Goal: Navigation & Orientation: Find specific page/section

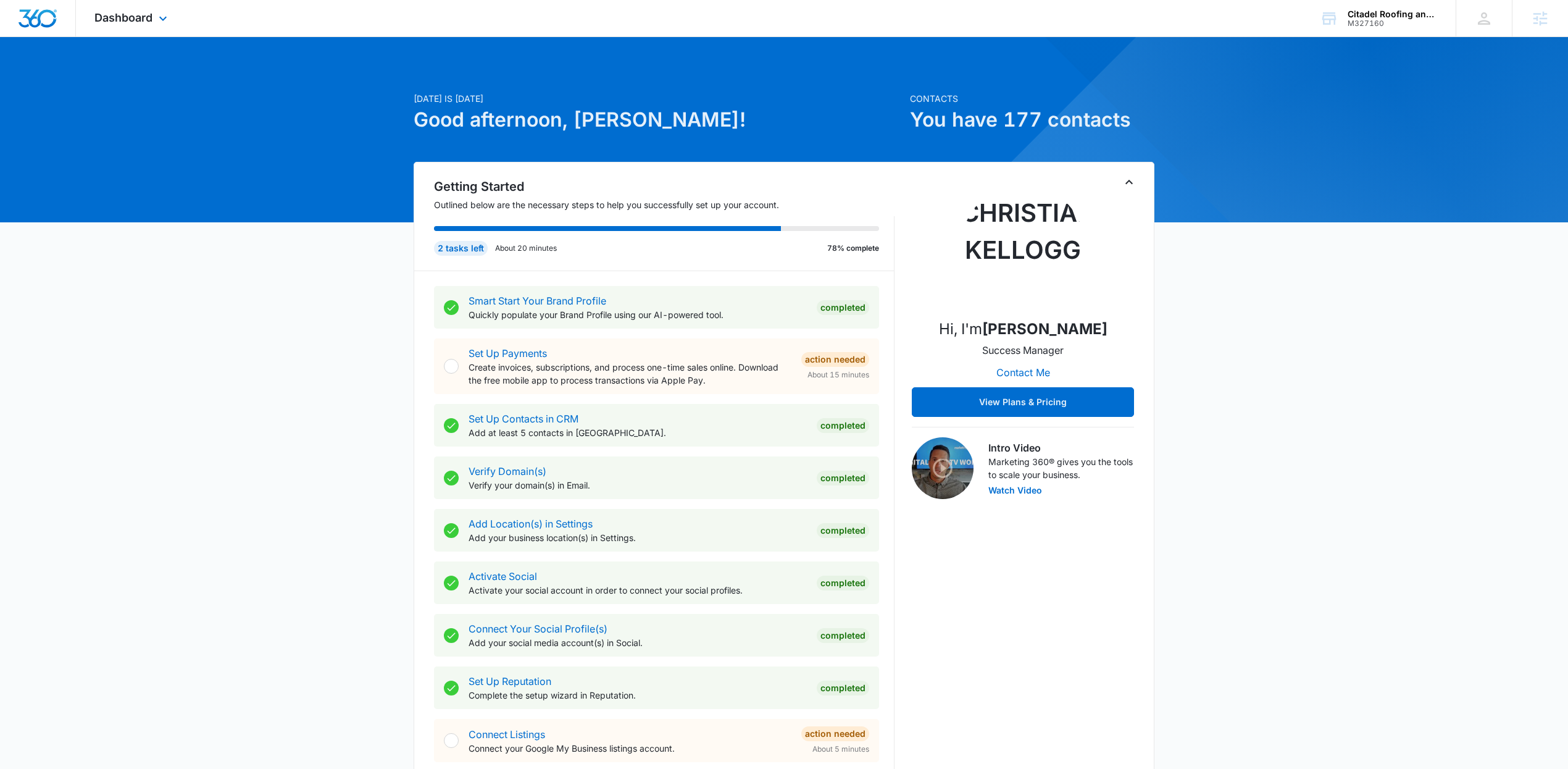
click at [126, 9] on div "Dashboard Apps Reputation Websites Forms CRM Email Social Payments POS Content …" at bounding box center [132, 18] width 113 height 36
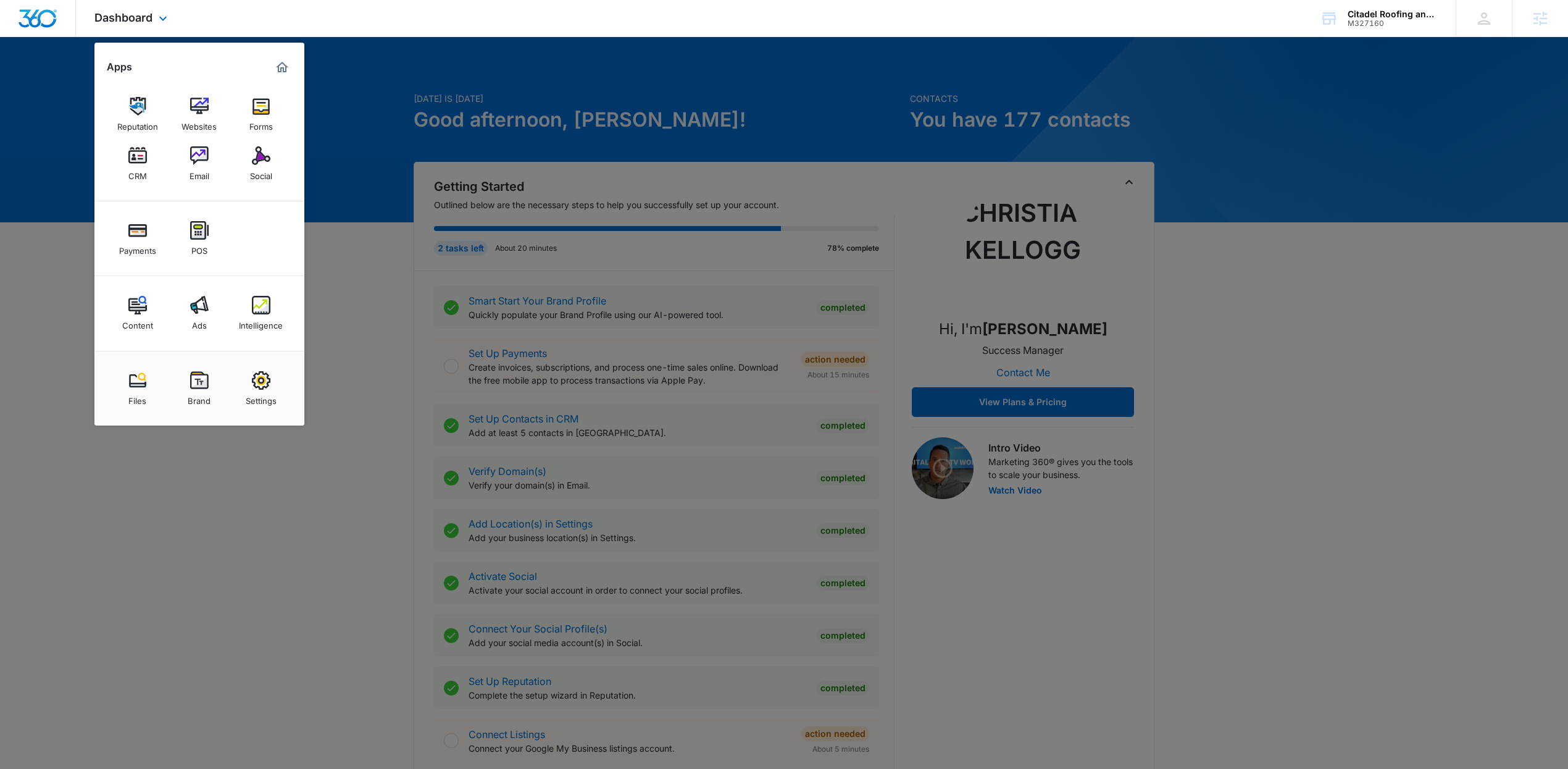
click at [634, 24] on div "Dashboard Apps Reputation Websites Forms CRM Email Social Payments POS Content …" at bounding box center [784, 18] width 1568 height 37
drag, startPoint x: 1219, startPoint y: 80, endPoint x: 1305, endPoint y: 36, distance: 96.6
click at [1219, 78] on div at bounding box center [784, 384] width 1568 height 768
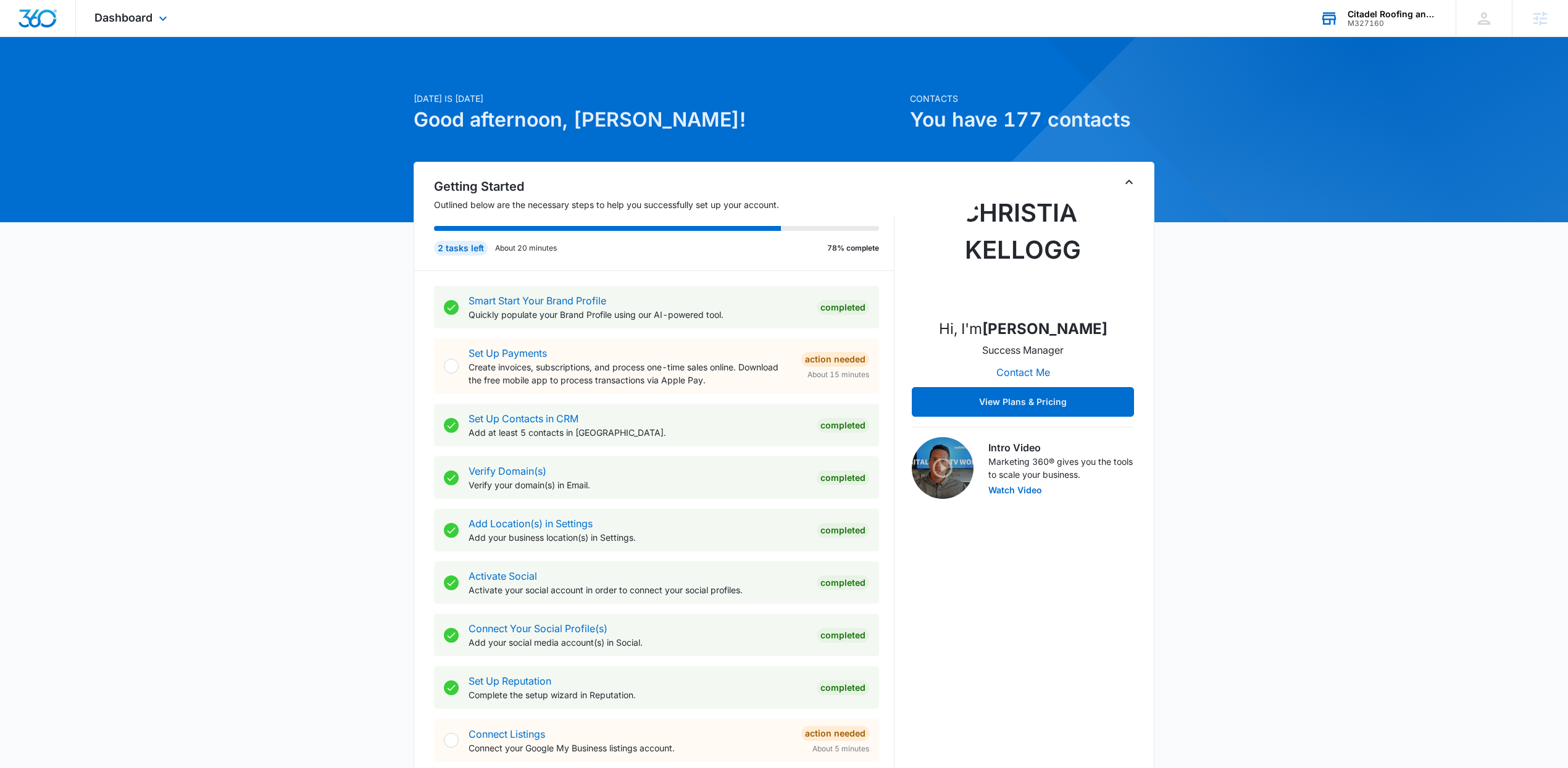
drag, startPoint x: 1333, startPoint y: 45, endPoint x: 1413, endPoint y: 34, distance: 80.8
click at [1413, 34] on div "Dashboard Apps Reputation Websites Forms CRM Email Social Payments POS Content …" at bounding box center [784, 692] width 1568 height 1385
copy div "M327160"
drag, startPoint x: 1411, startPoint y: 35, endPoint x: 1348, endPoint y: 23, distance: 64.1
click at [1348, 23] on div "Citadel Roofing and Restoration M327160 Your Accounts View All" at bounding box center [1378, 18] width 155 height 36
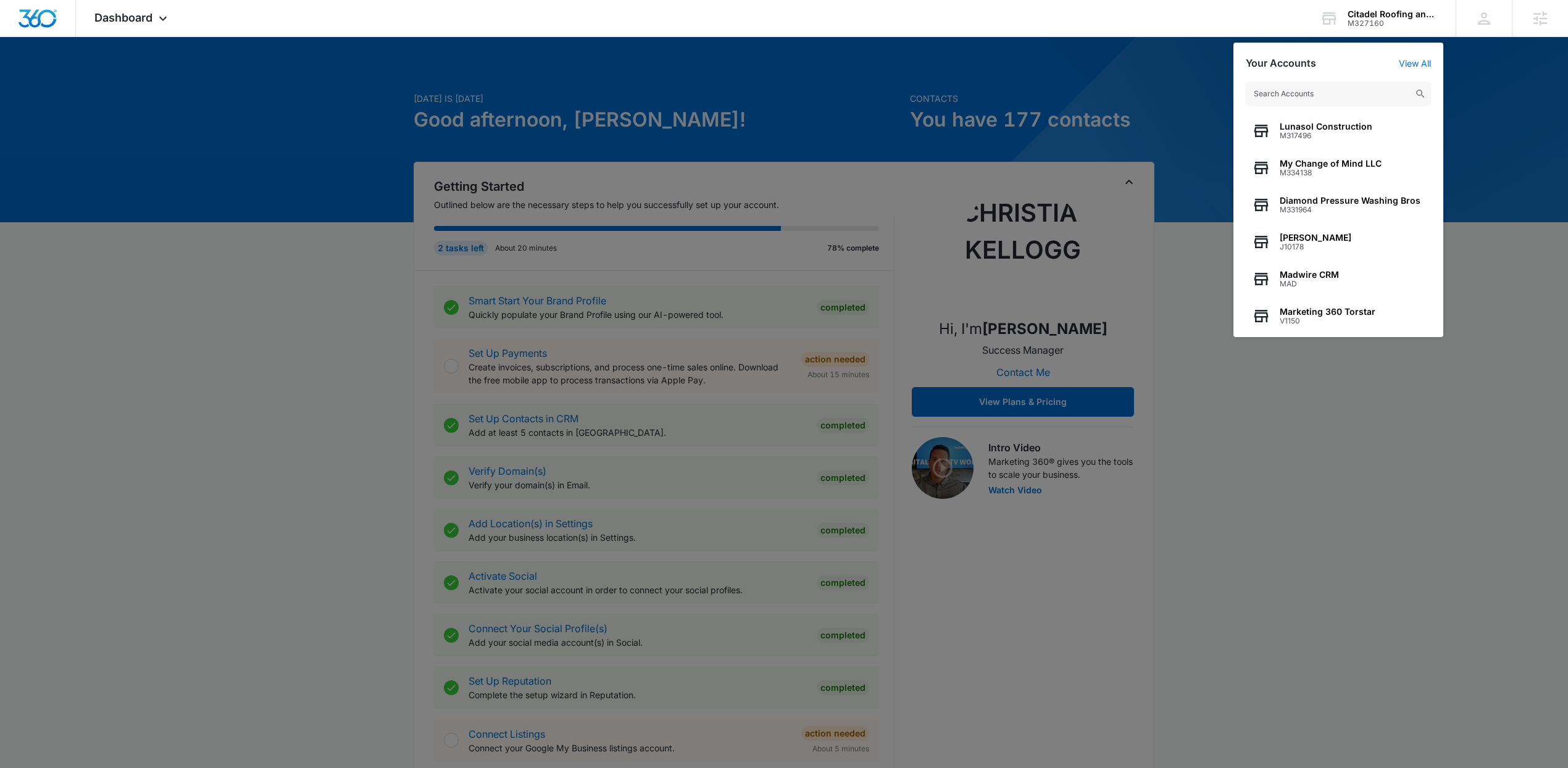
click at [1107, 80] on div at bounding box center [784, 384] width 1568 height 768
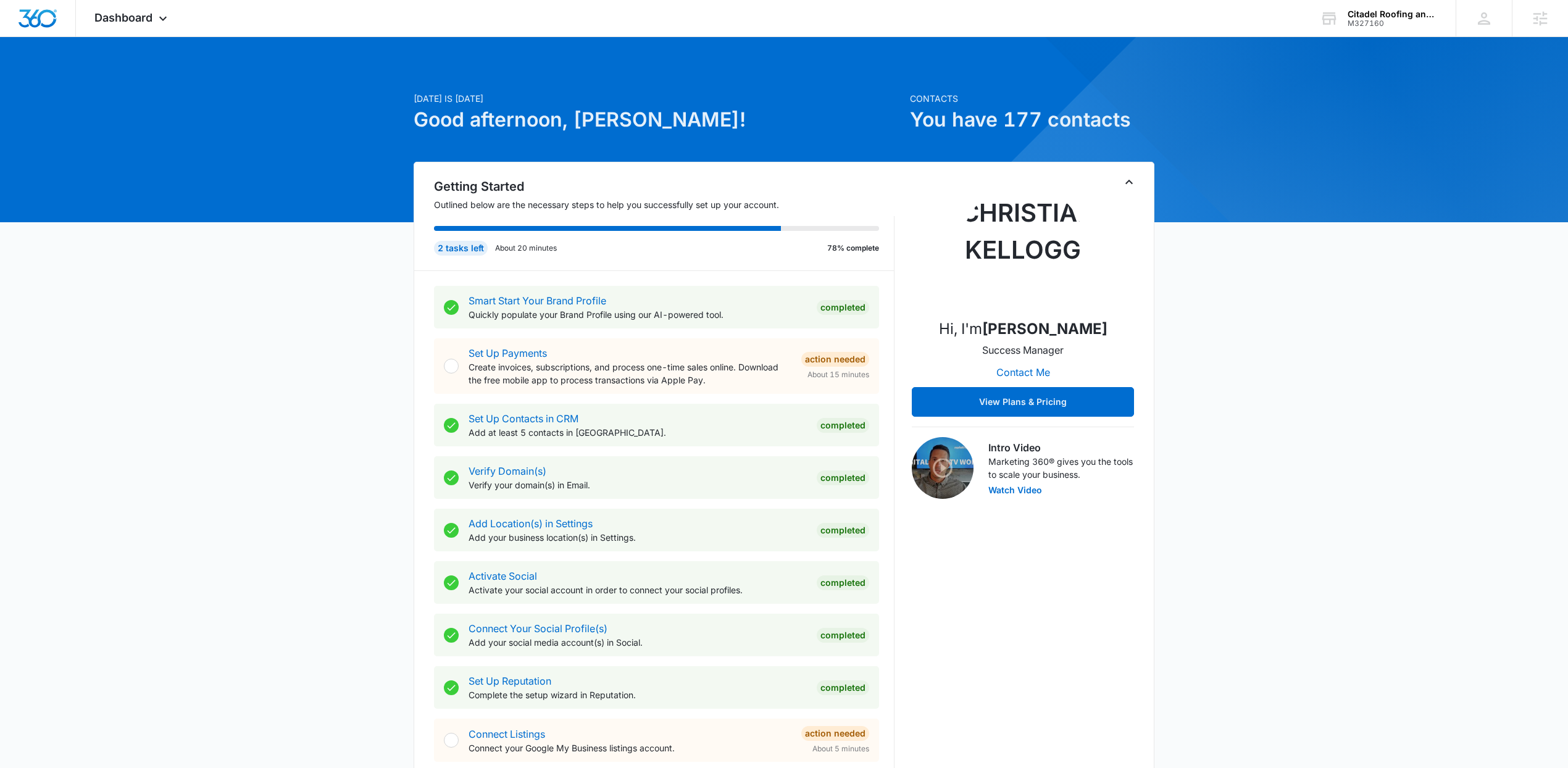
click at [1131, 182] on icon "Toggle Collapse" at bounding box center [1129, 182] width 15 height 15
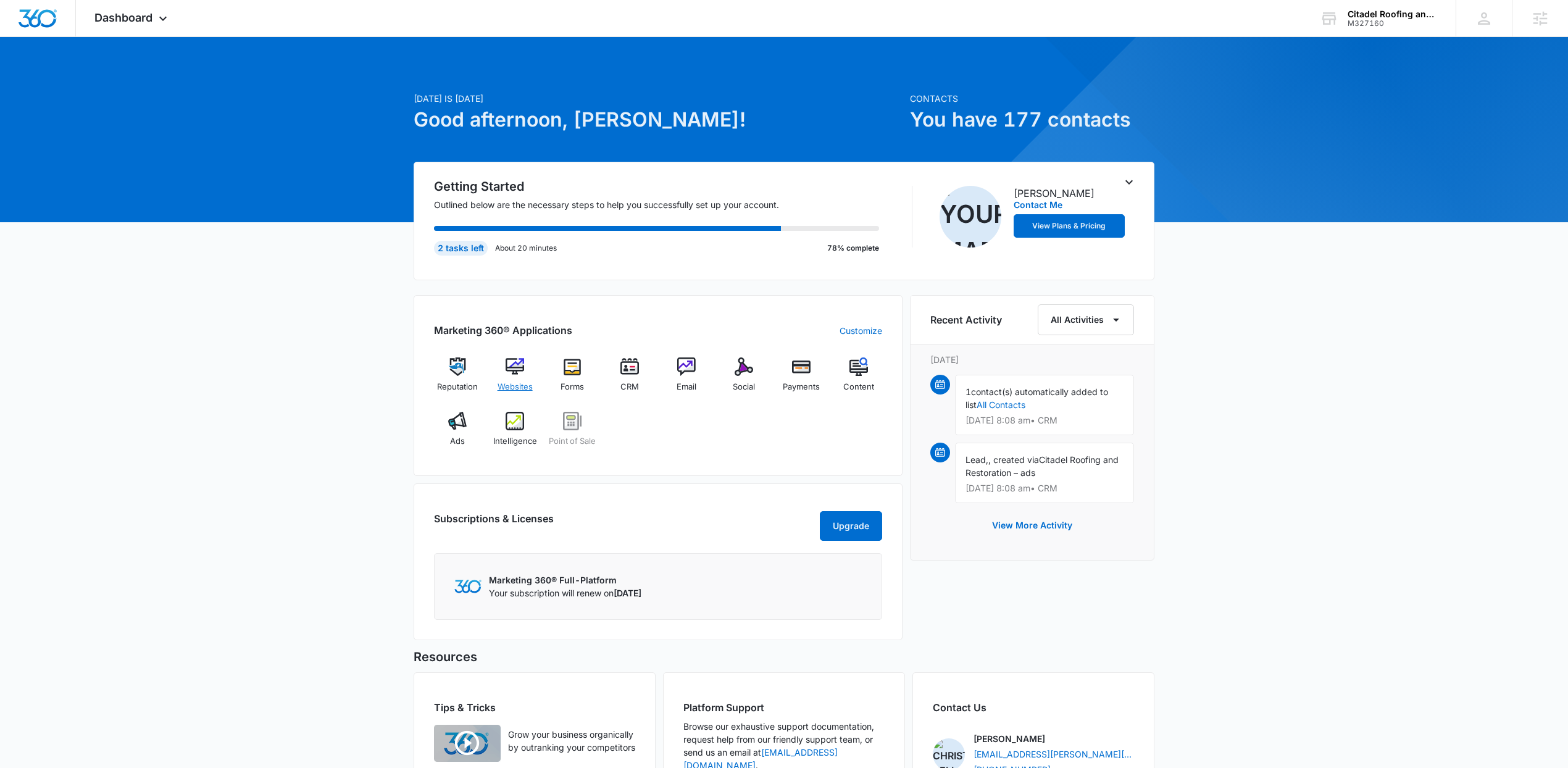
click at [520, 372] on img at bounding box center [514, 367] width 19 height 19
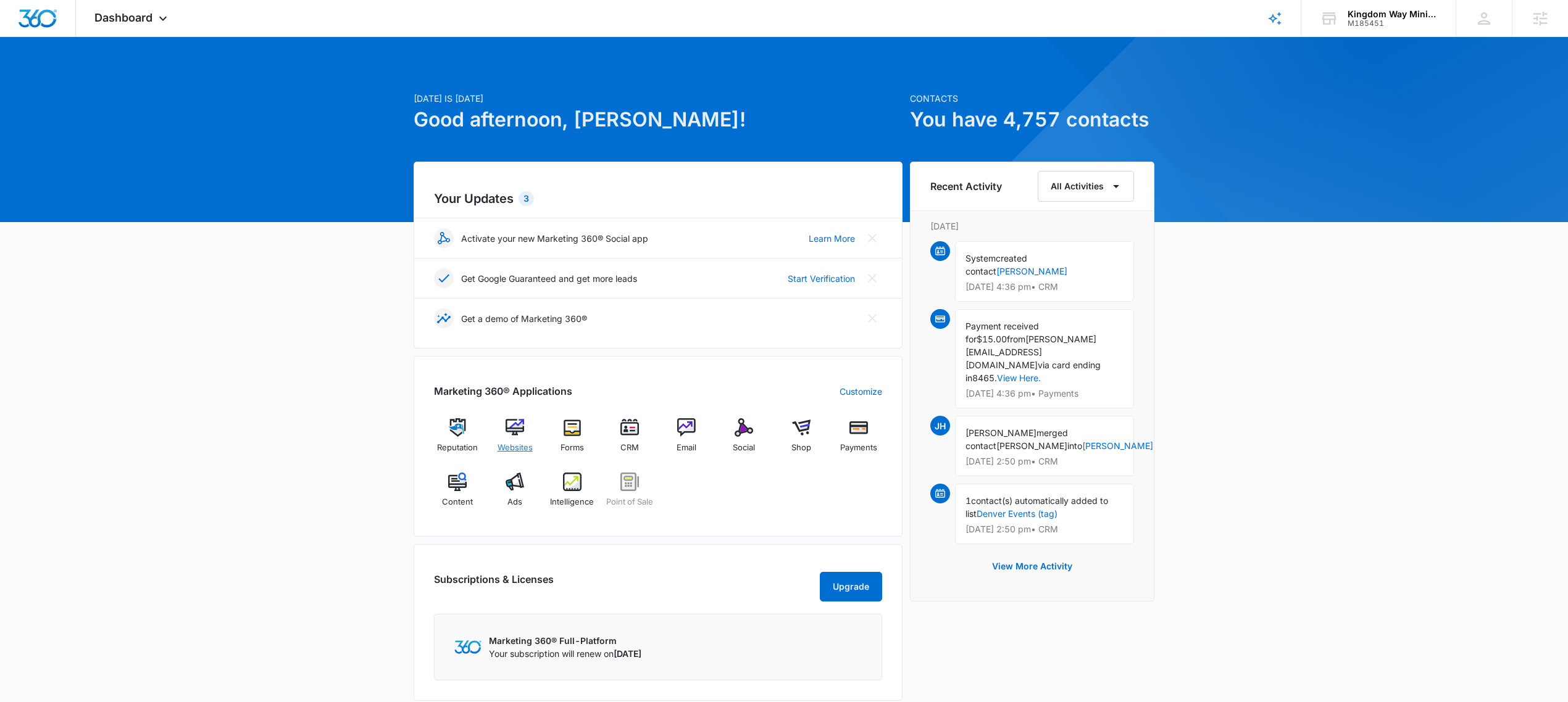
click at [522, 443] on span "Websites" at bounding box center [514, 448] width 35 height 12
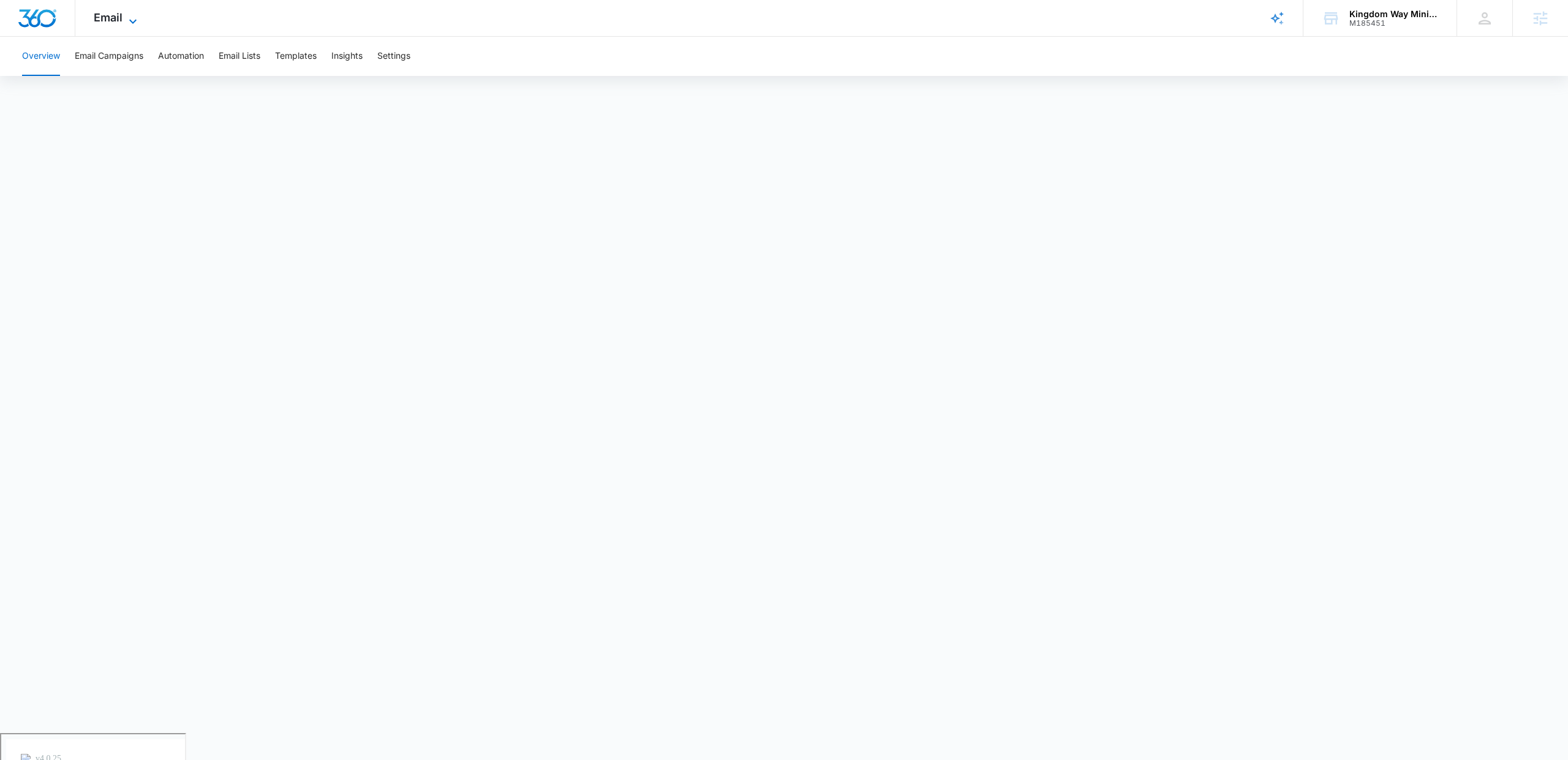
click at [116, 22] on span "Email" at bounding box center [108, 17] width 29 height 13
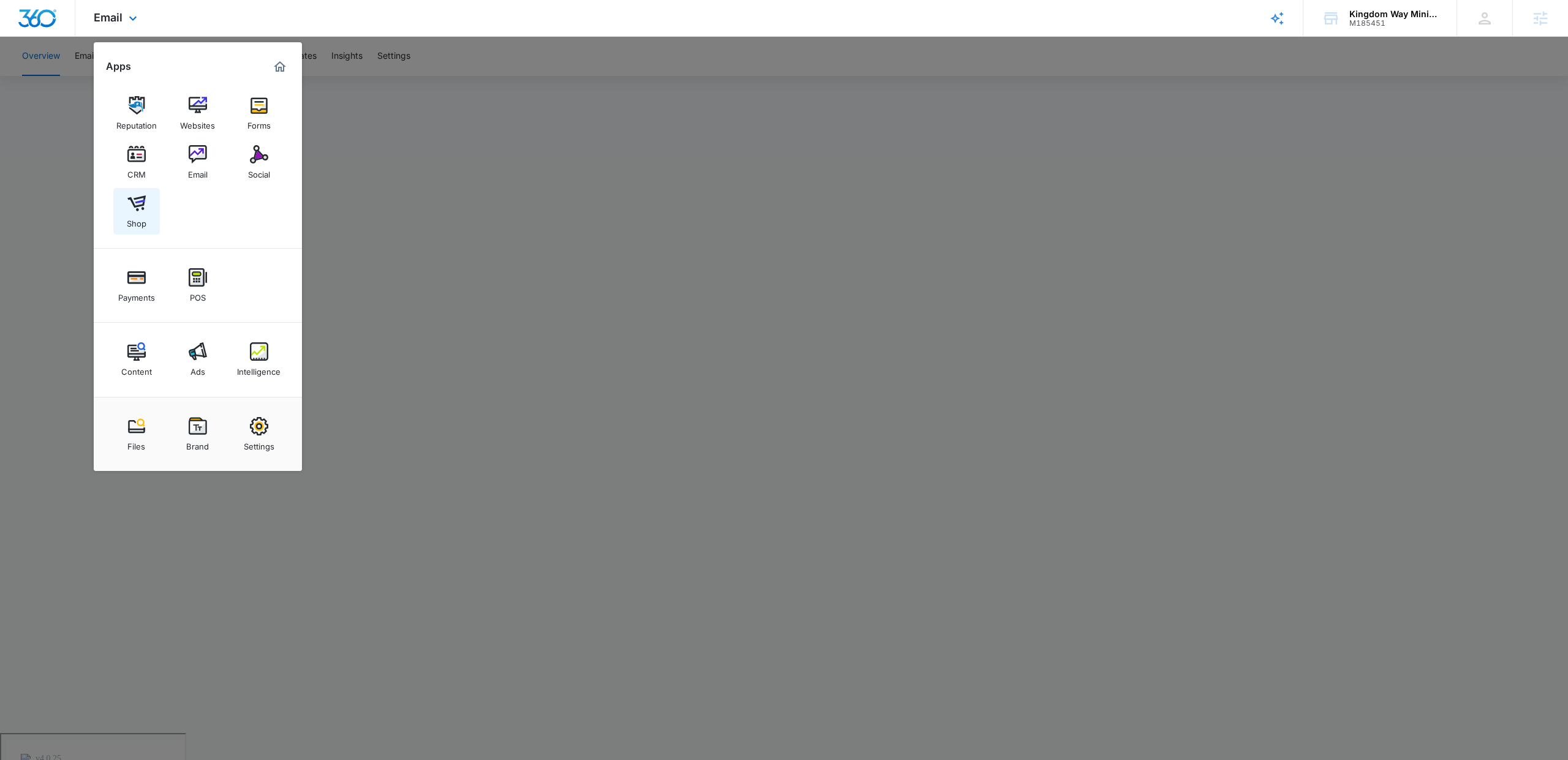
click at [136, 210] on img at bounding box center [137, 203] width 19 height 19
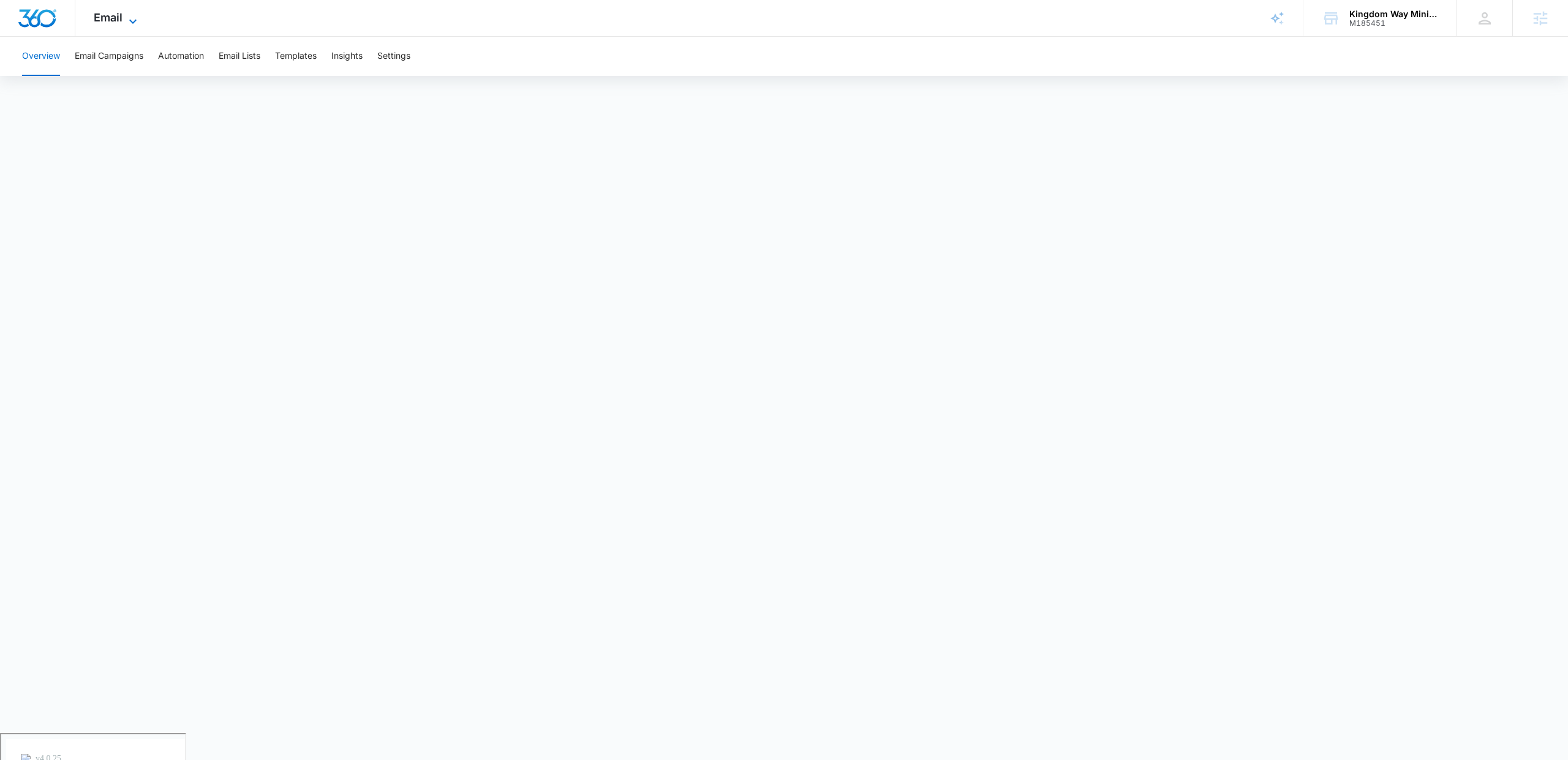
click at [126, 18] on icon at bounding box center [133, 21] width 15 height 15
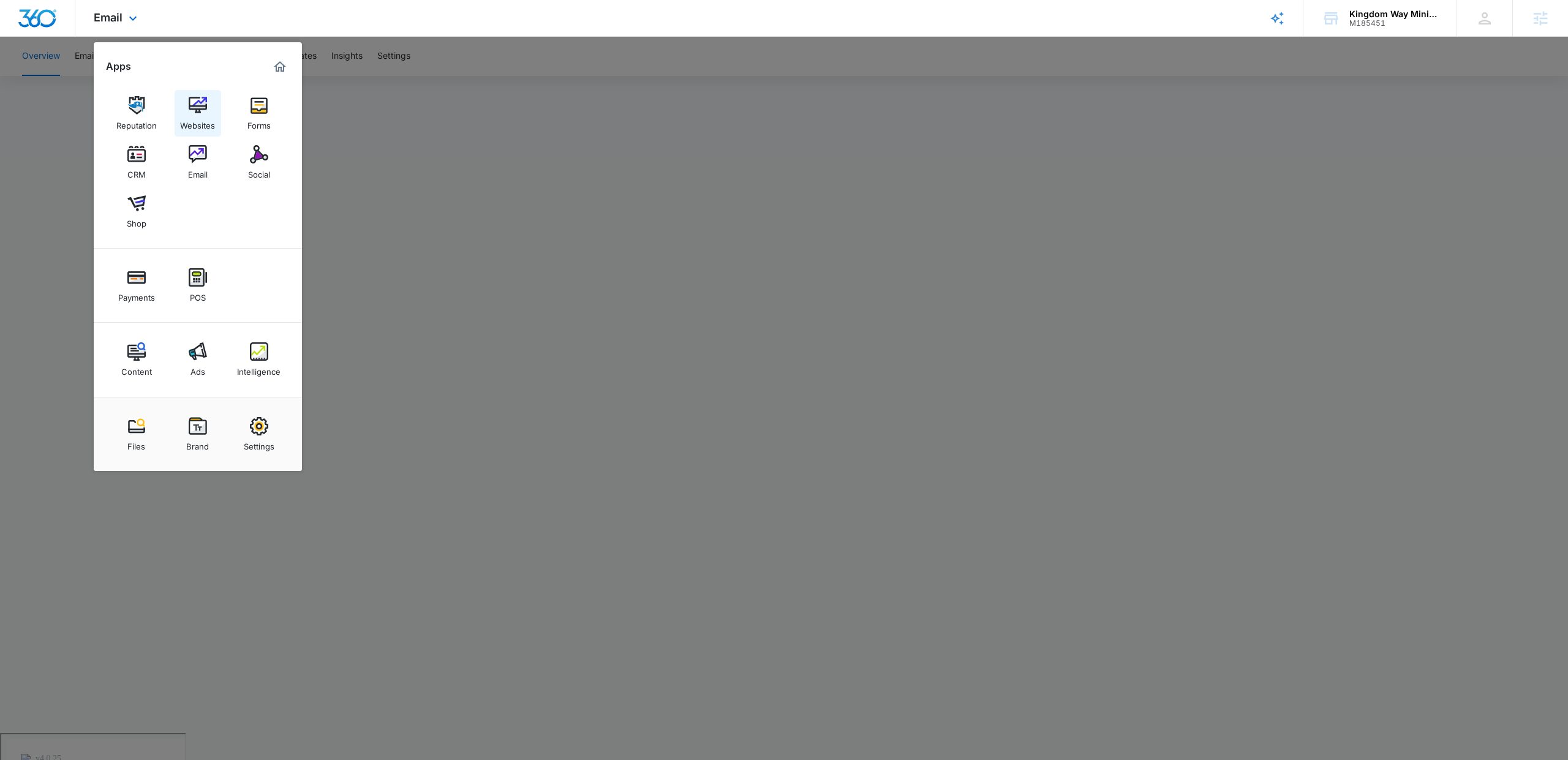
click at [207, 110] on link "Websites" at bounding box center [197, 113] width 47 height 47
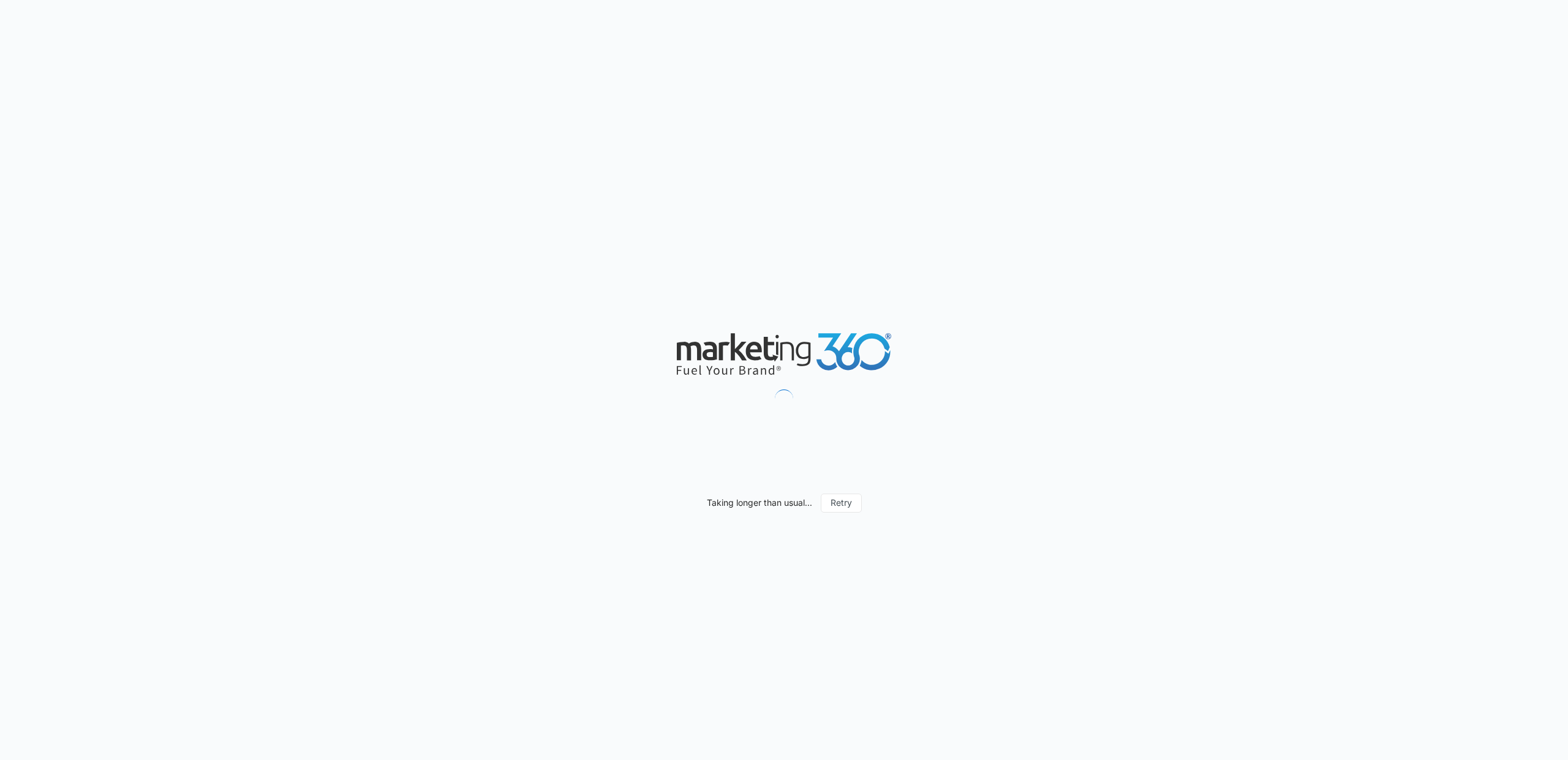
click at [1378, 400] on div "Taking longer than usual... Retry" at bounding box center [784, 380] width 1568 height 760
